Goal: Find specific page/section: Find specific page/section

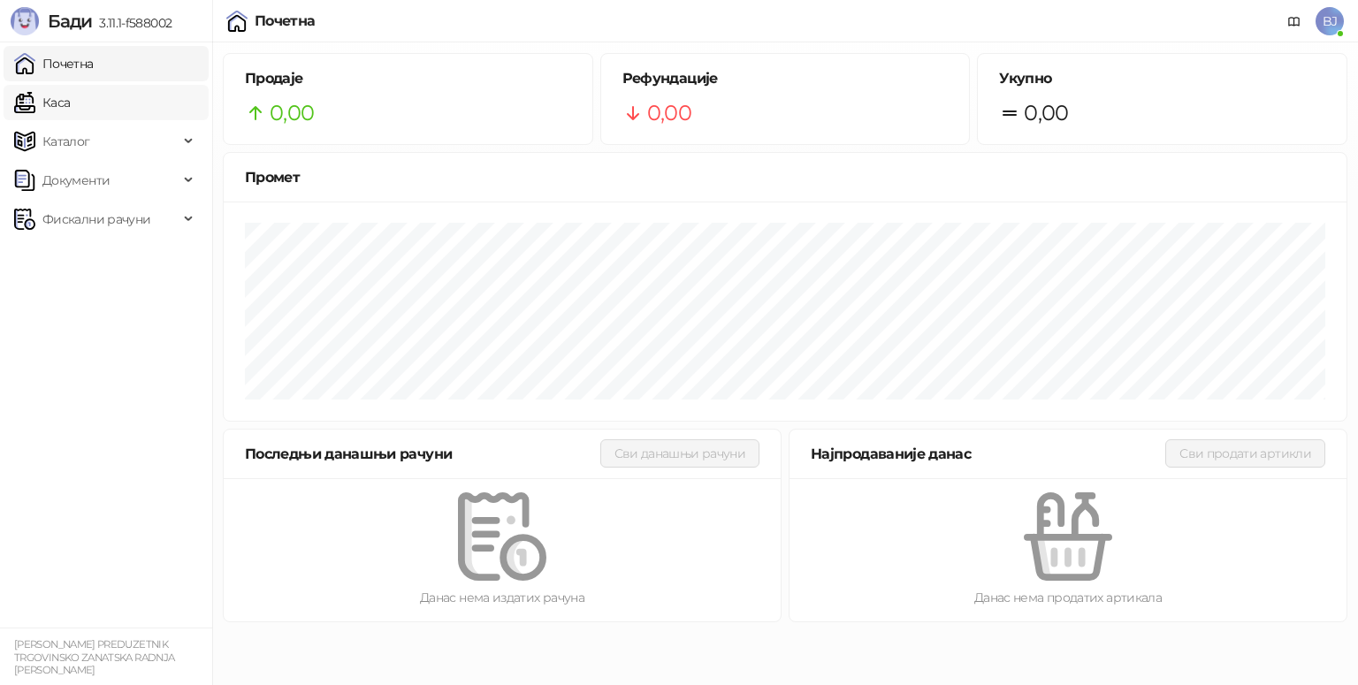
click at [70, 104] on link "Каса" at bounding box center [42, 102] width 56 height 35
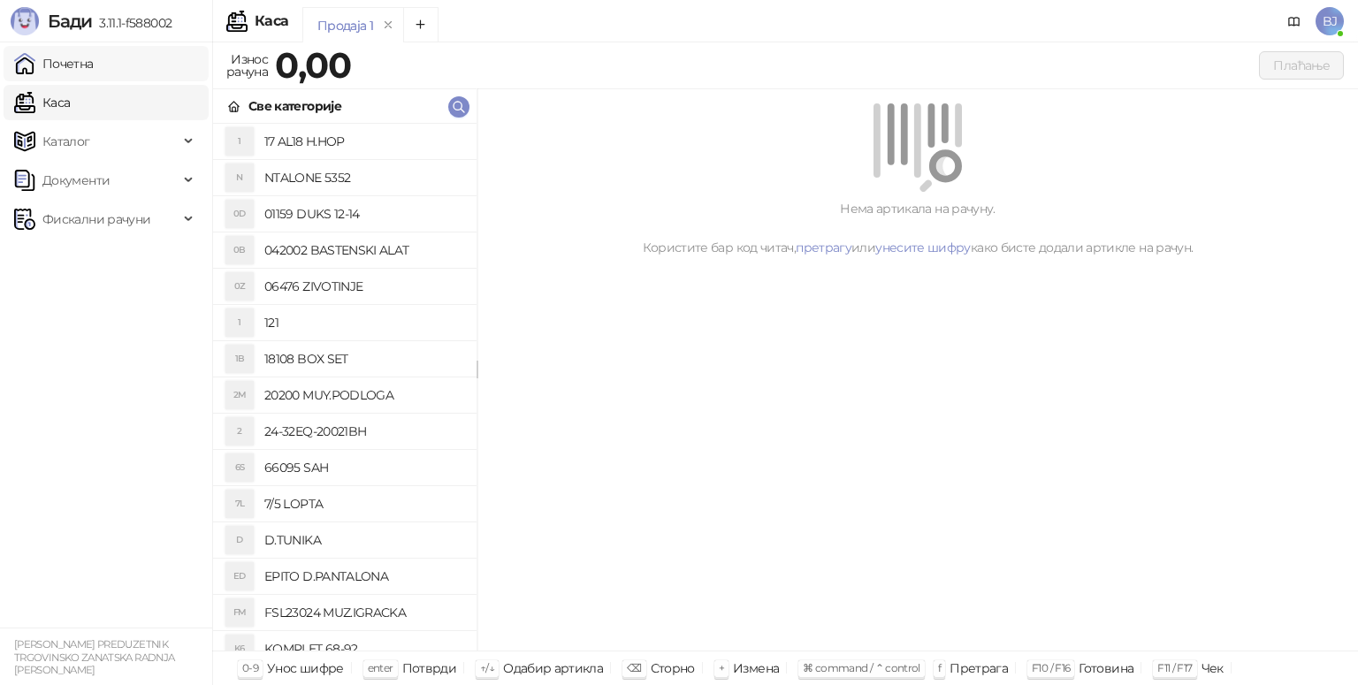
click at [94, 65] on link "Почетна" at bounding box center [54, 63] width 80 height 35
